Goal: Navigation & Orientation: Find specific page/section

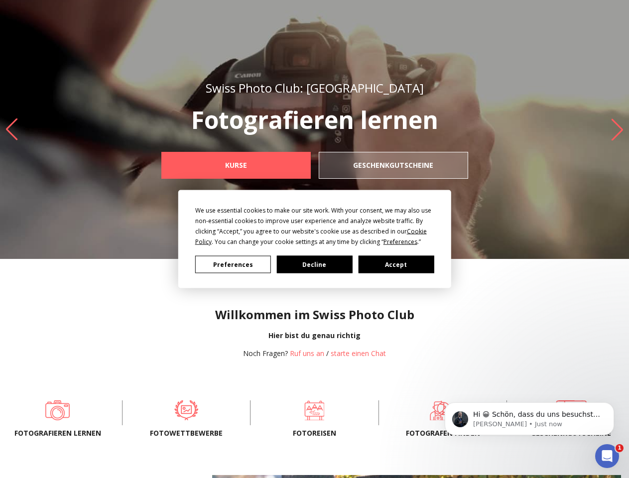
click at [312, 236] on div "We use essential cookies to make our site work. With your consent, we may also …" at bounding box center [314, 226] width 239 height 42
click at [400, 241] on span "Preferences" at bounding box center [400, 241] width 34 height 8
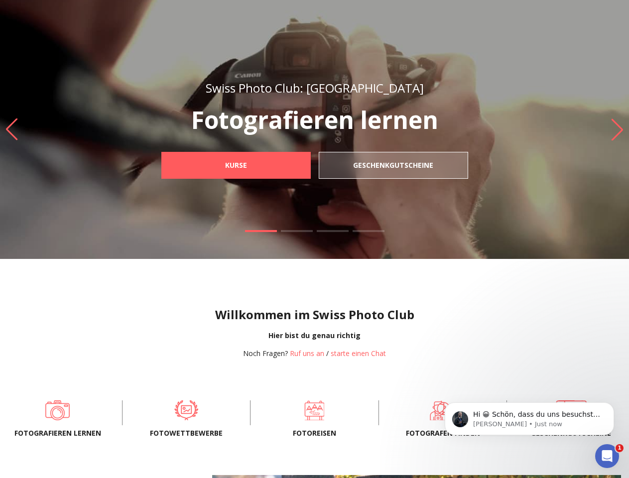
click at [233, 264] on div "Willkommen im Swiss Photo Club Hier bist du genau richtig Noch Fragen? Ruf uns …" at bounding box center [314, 324] width 629 height 131
click at [315, 264] on div "Willkommen im Swiss Photo Club Hier bist du genau richtig Noch Fragen? Ruf uns …" at bounding box center [314, 324] width 629 height 131
click at [396, 264] on div "Willkommen im Swiss Photo Club Hier bist du genau richtig Noch Fragen? Ruf uns …" at bounding box center [314, 324] width 629 height 131
click at [529, 420] on p "Hi 😀 Schön, dass du uns besuchst. Stell' uns gerne jederzeit Fragen oder hinter…" at bounding box center [537, 415] width 128 height 10
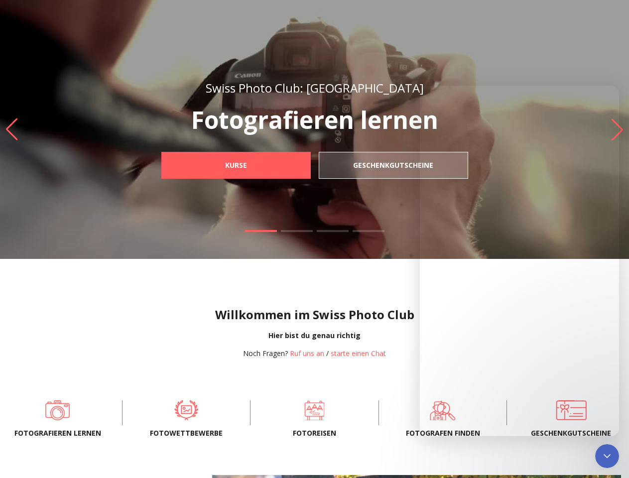
click at [616, 405] on span at bounding box center [571, 410] width 96 height 20
click at [607, 456] on icon "Close Intercom Messenger" at bounding box center [607, 456] width 12 height 12
